Goal: Check status: Check status

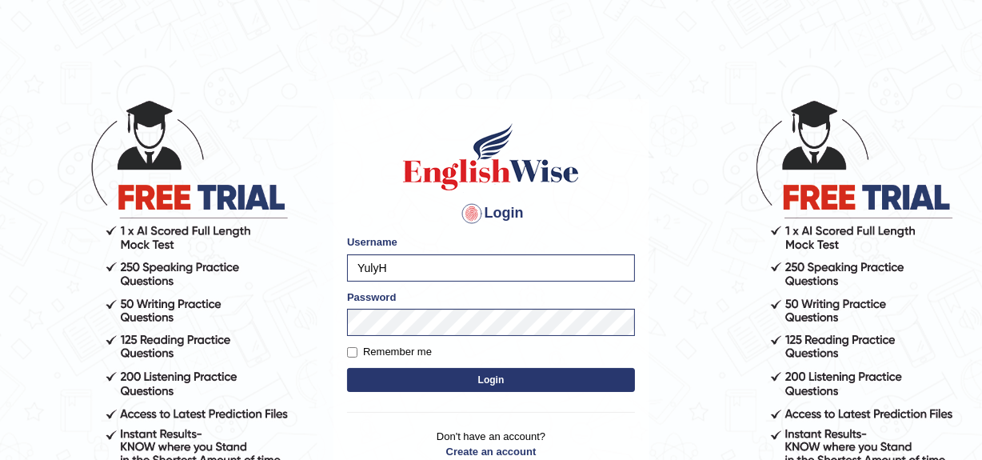
click at [435, 387] on button "Login" at bounding box center [491, 380] width 288 height 24
click at [437, 373] on button "Login" at bounding box center [491, 380] width 288 height 24
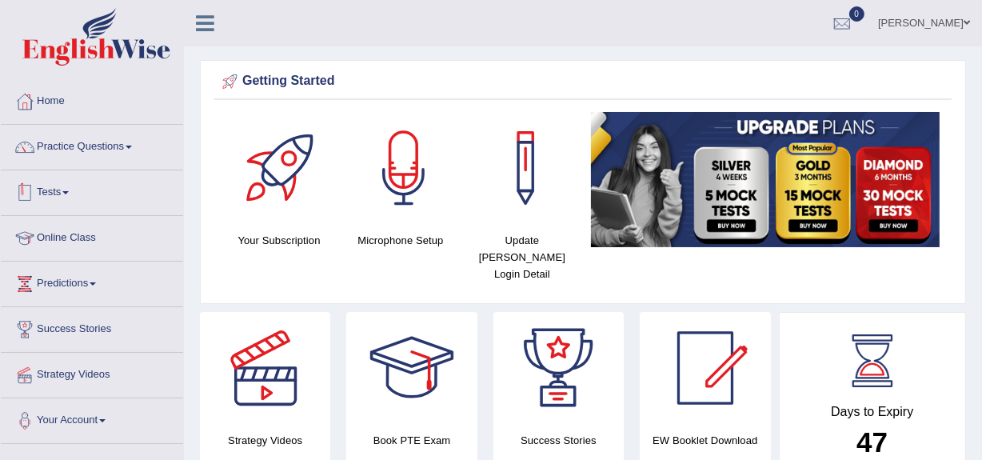
click at [51, 189] on link "Tests" at bounding box center [92, 190] width 182 height 40
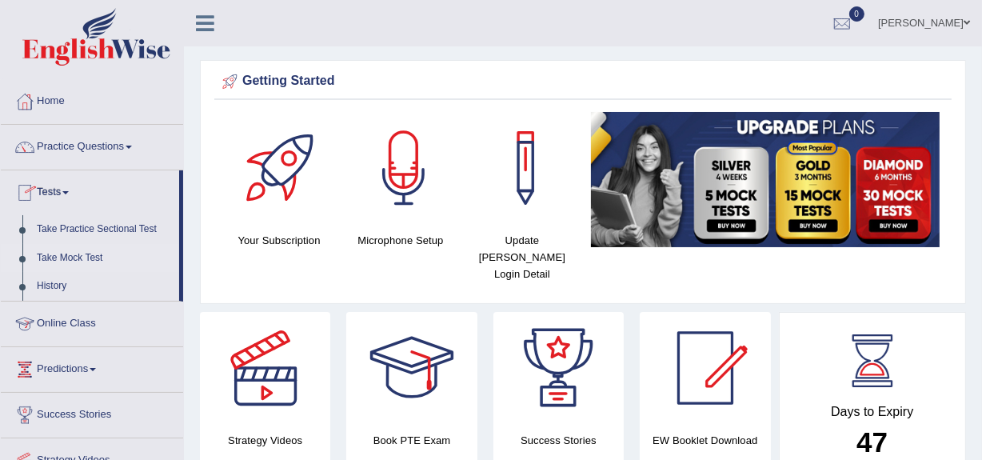
click at [79, 254] on link "Take Mock Test" at bounding box center [105, 258] width 150 height 29
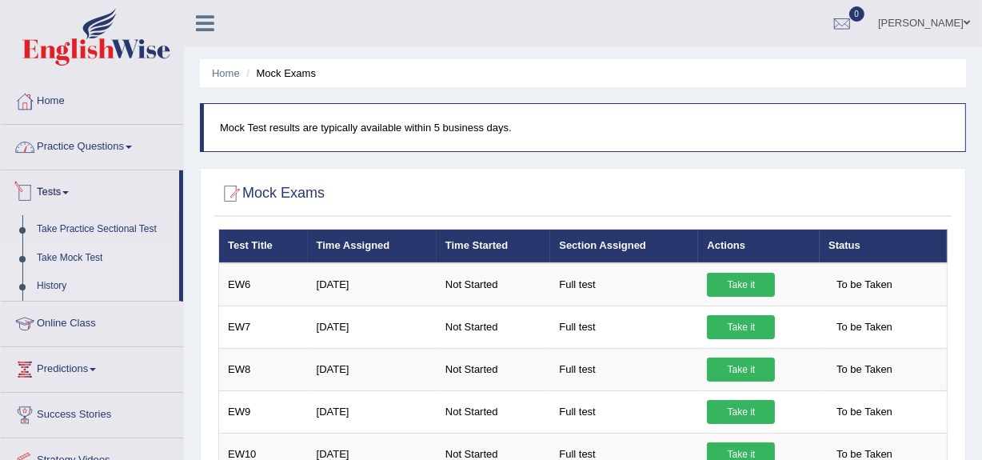
click at [53, 282] on link "History" at bounding box center [105, 286] width 150 height 29
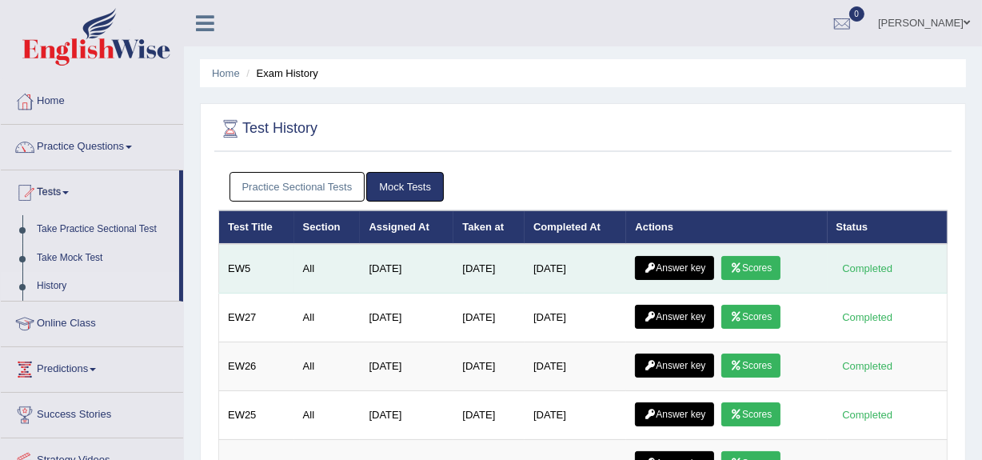
drag, startPoint x: 452, startPoint y: 265, endPoint x: 610, endPoint y: 272, distance: 158.5
click at [610, 272] on tr "EW5 All Jan 7, 2025 Sep 7, 2025 Sep 7, 2025 Answer key Scores Completed" at bounding box center [583, 269] width 729 height 50
click at [610, 272] on td "Sep 7, 2025" at bounding box center [576, 269] width 102 height 50
click at [751, 263] on link "Scores" at bounding box center [750, 268] width 59 height 24
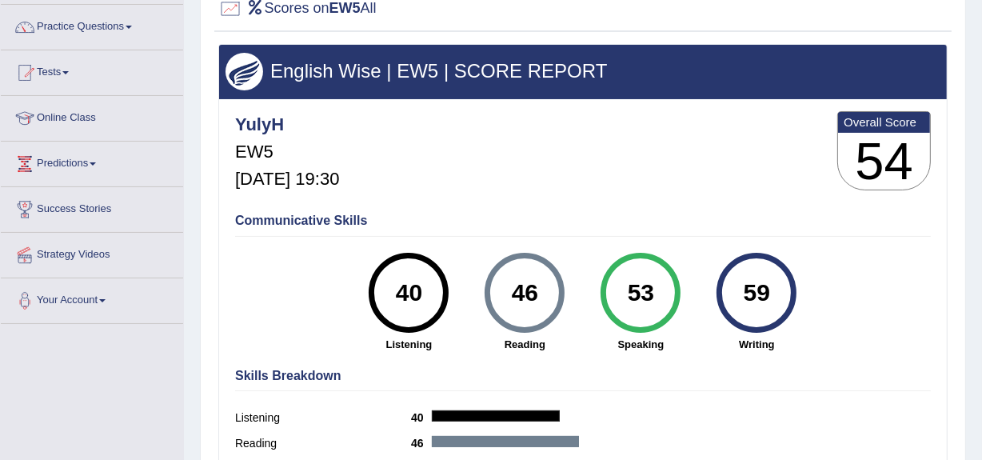
scroll to position [145, 0]
